Goal: Find specific page/section: Find specific page/section

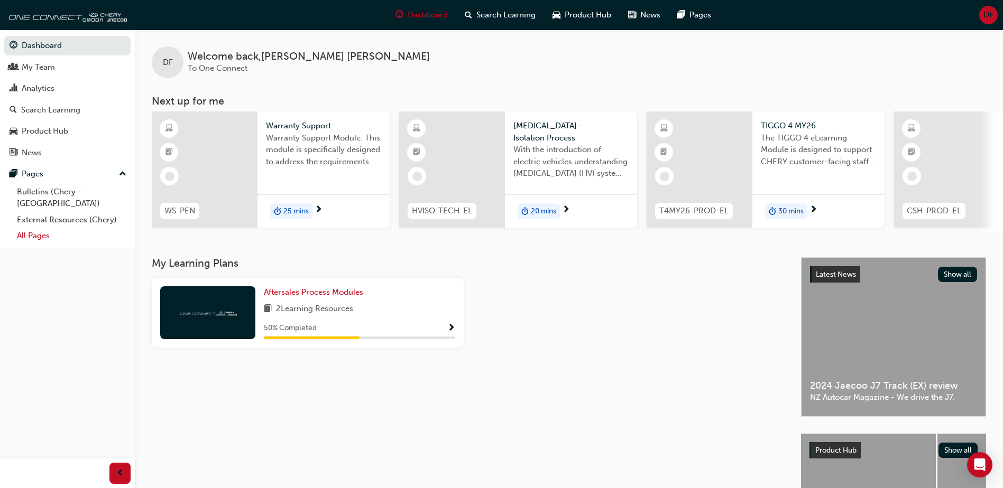
click at [47, 228] on link "All Pages" at bounding box center [72, 236] width 118 height 16
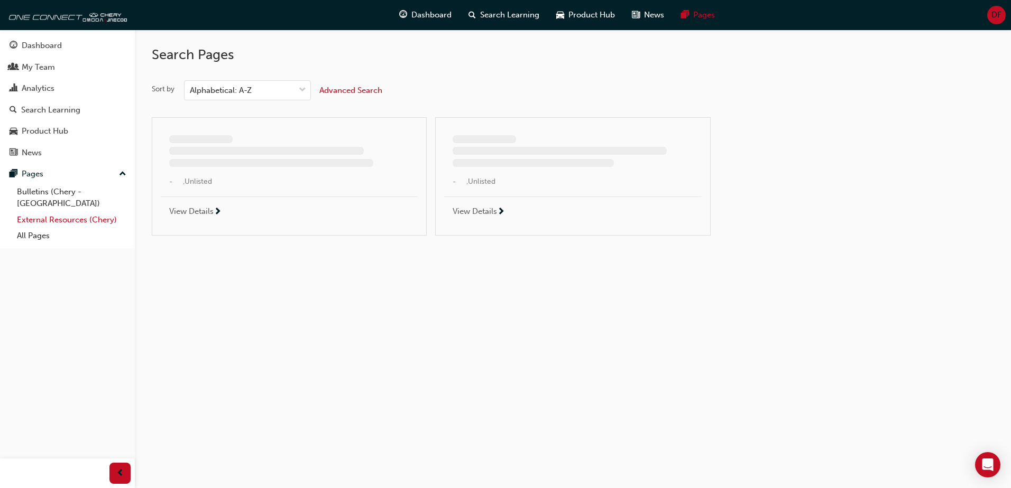
click at [54, 212] on link "External Resources (Chery)" at bounding box center [72, 220] width 118 height 16
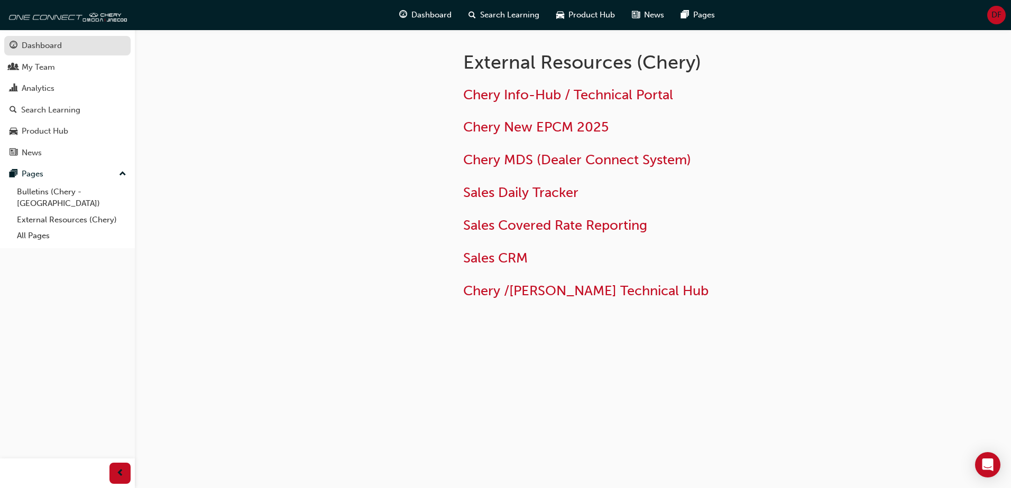
click at [27, 49] on div "Dashboard" at bounding box center [42, 46] width 40 height 12
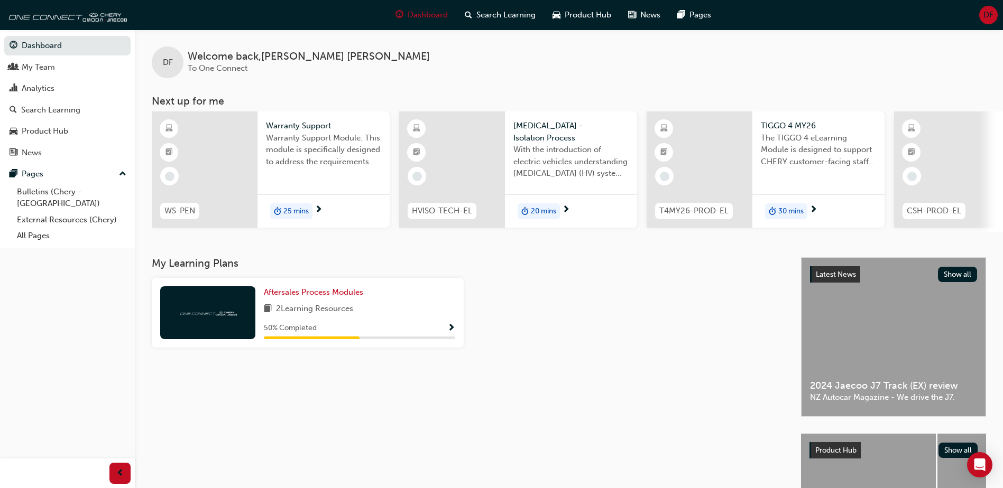
click at [124, 474] on div "button" at bounding box center [119, 473] width 21 height 21
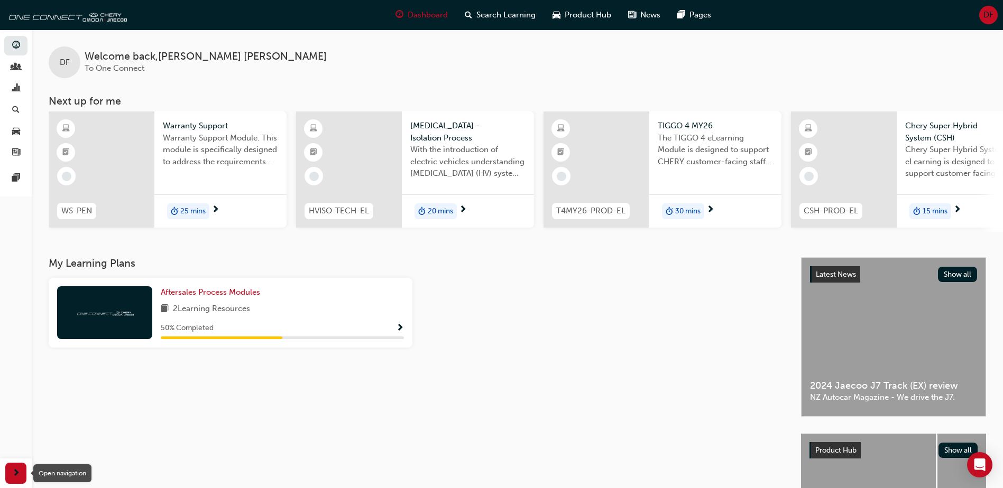
click at [23, 473] on div "button" at bounding box center [15, 473] width 21 height 21
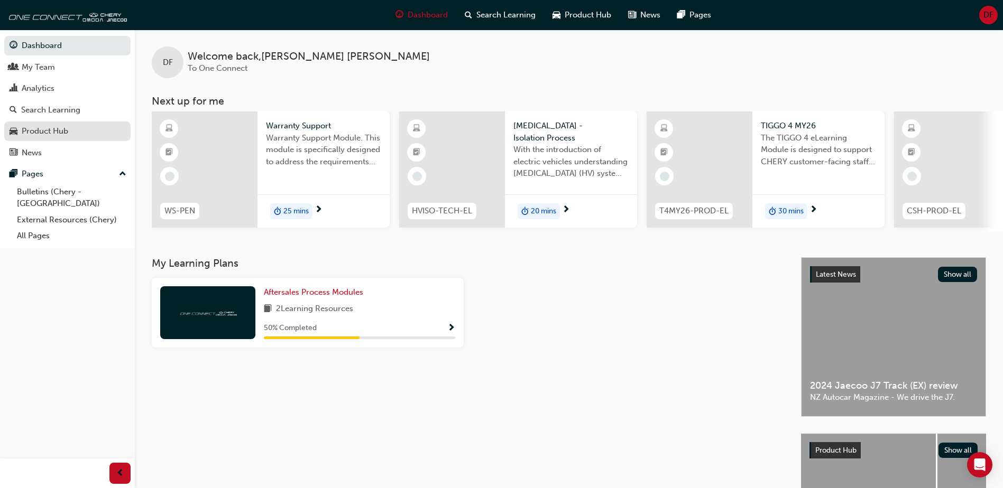
click at [49, 132] on div "Product Hub" at bounding box center [45, 131] width 47 height 12
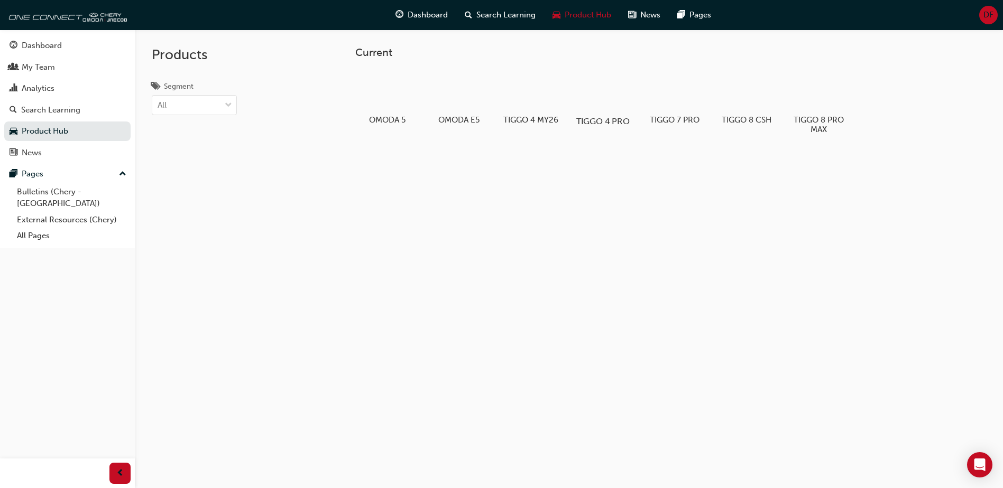
click at [595, 104] on div at bounding box center [602, 91] width 59 height 42
